Goal: Navigation & Orientation: Find specific page/section

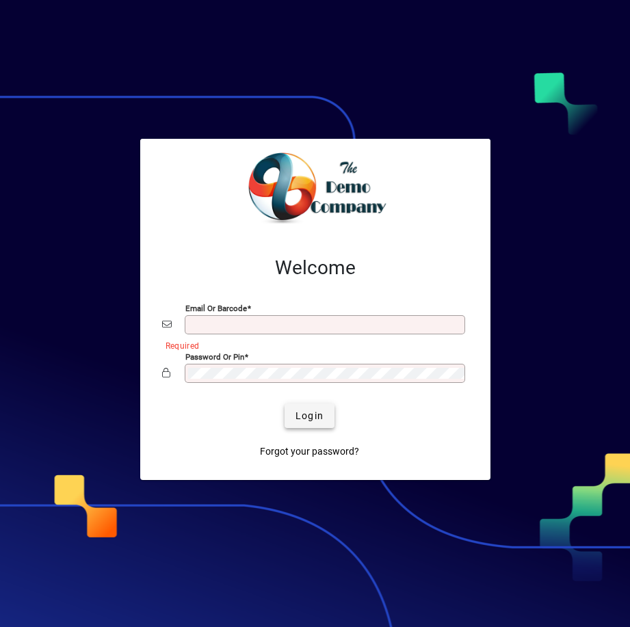
type input "**********"
click at [312, 418] on span "Login" at bounding box center [309, 416] width 28 height 14
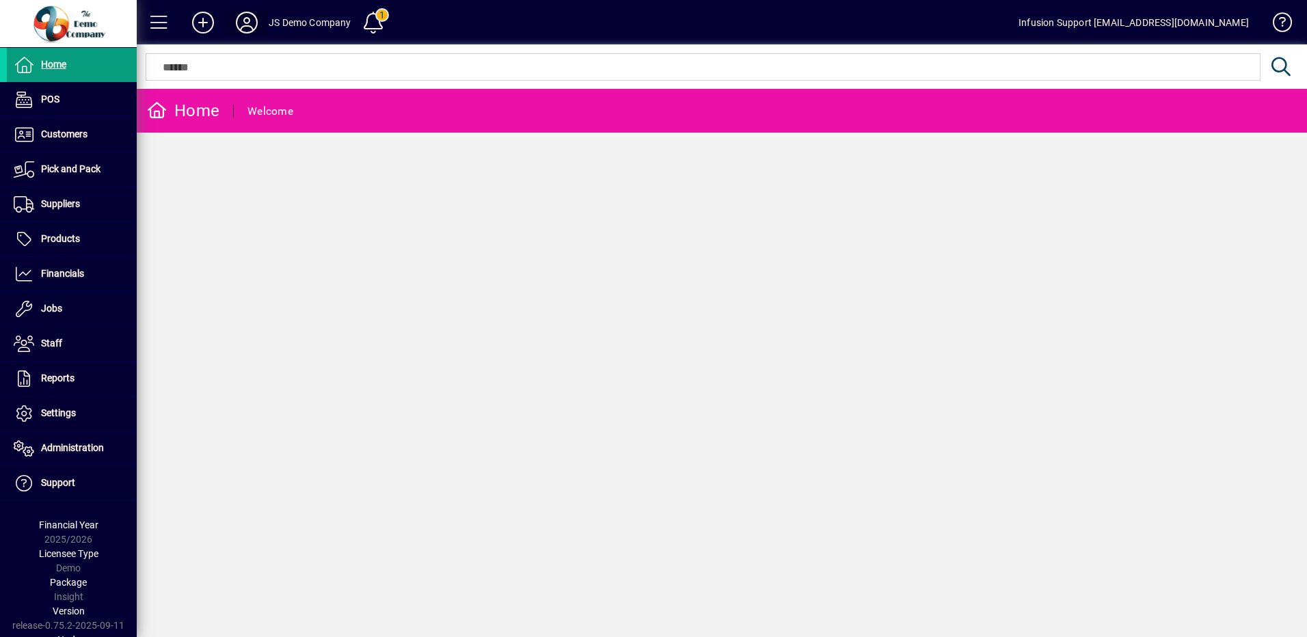
click at [240, 17] on icon at bounding box center [246, 23] width 27 height 22
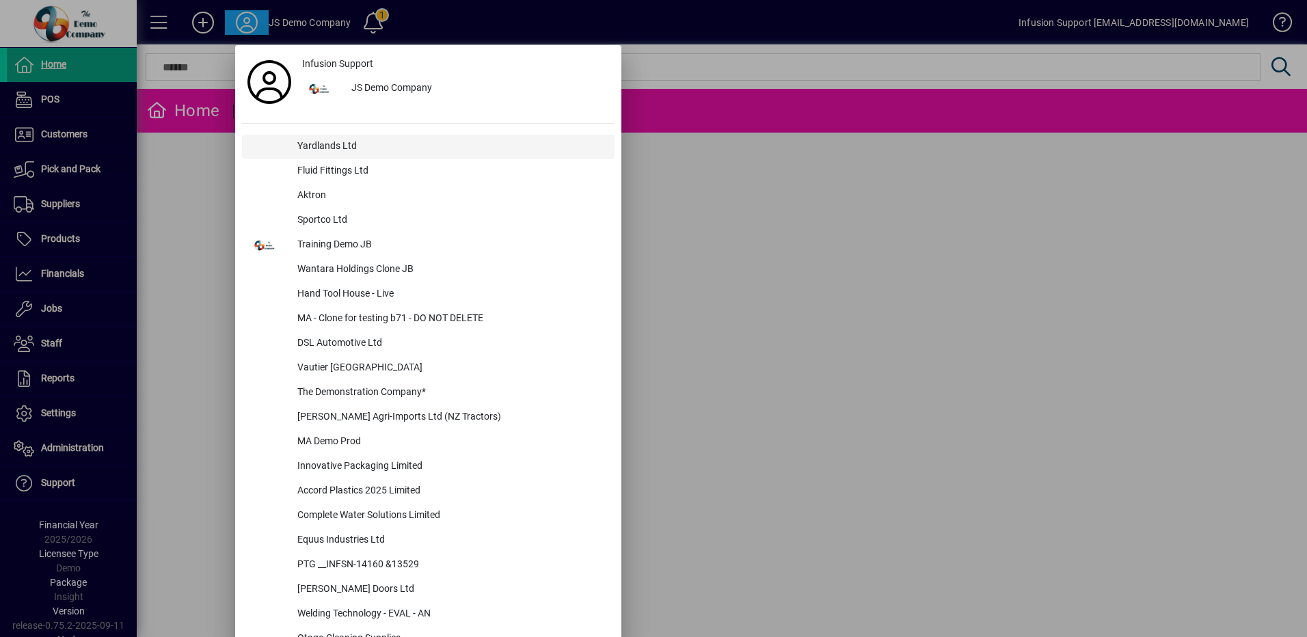
click at [332, 151] on div "Yardlands Ltd" at bounding box center [450, 147] width 328 height 25
